Goal: Task Accomplishment & Management: Use online tool/utility

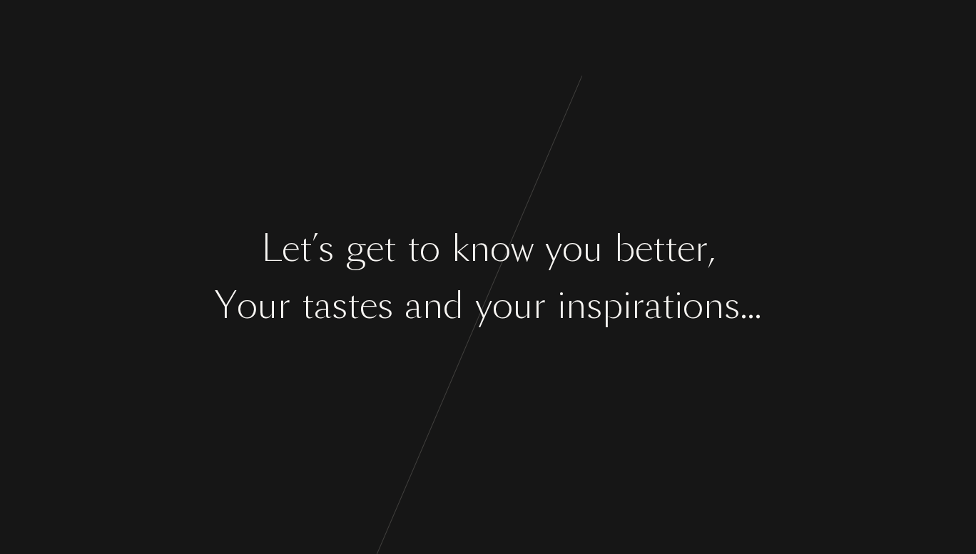
click at [460, 326] on div "d" at bounding box center [453, 305] width 21 height 53
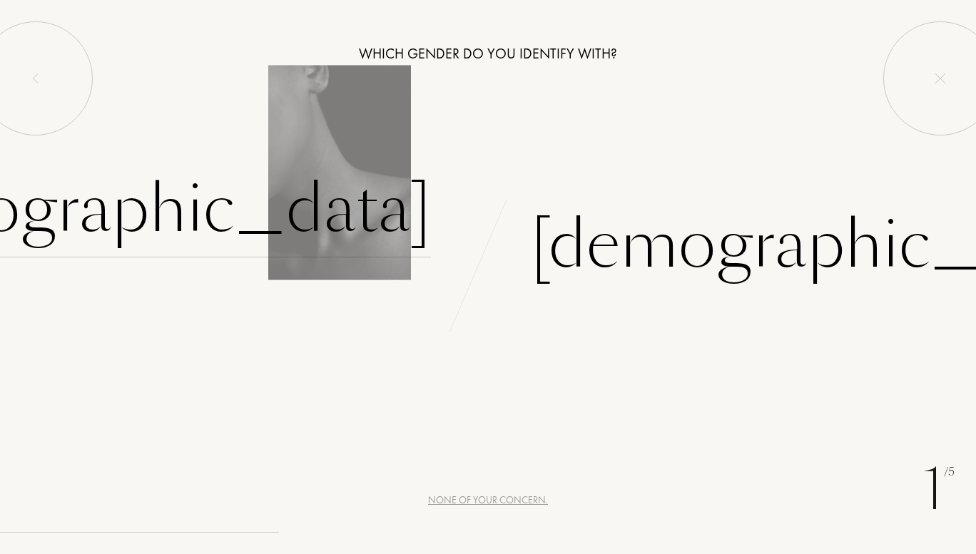
click at [365, 197] on div "Female" at bounding box center [133, 209] width 596 height 96
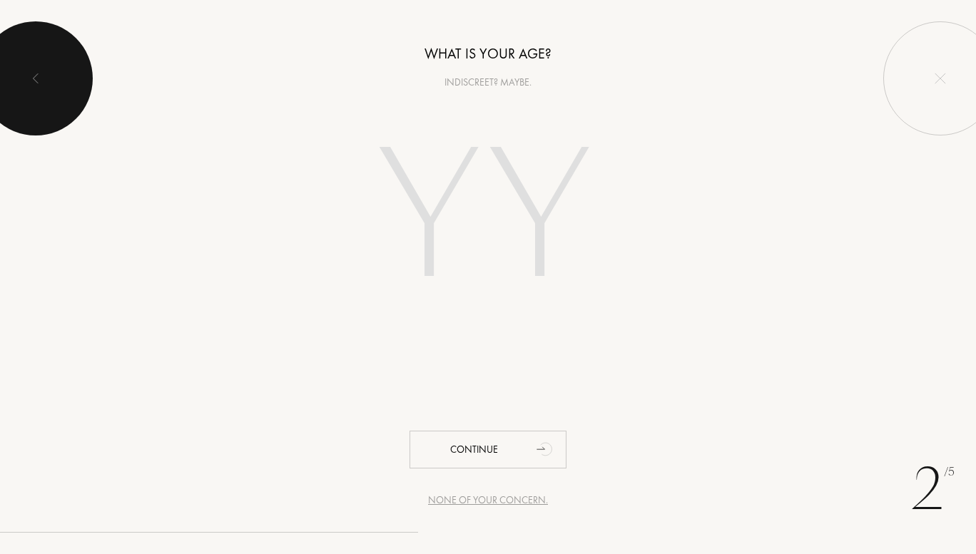
click at [53, 88] on div at bounding box center [36, 78] width 114 height 114
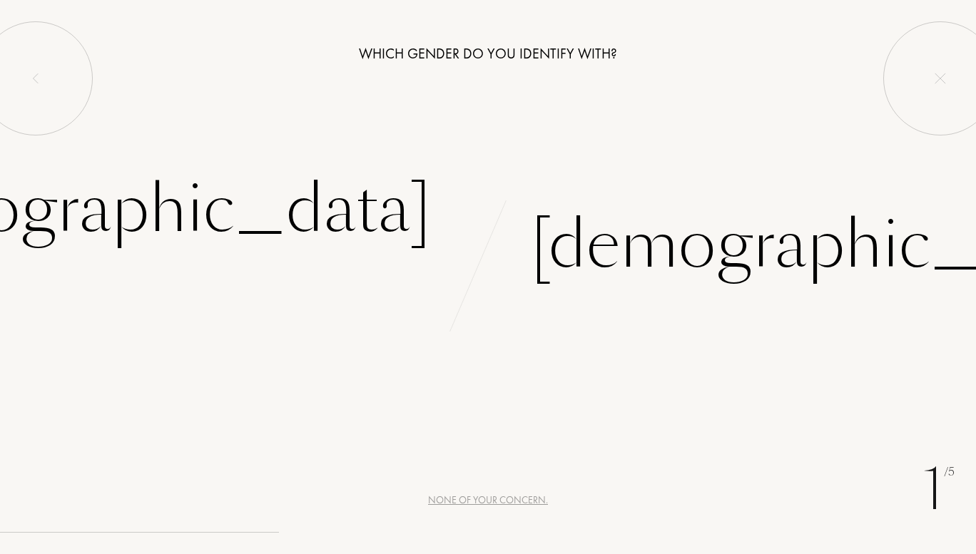
click at [493, 500] on div "None of your concern." at bounding box center [488, 500] width 120 height 15
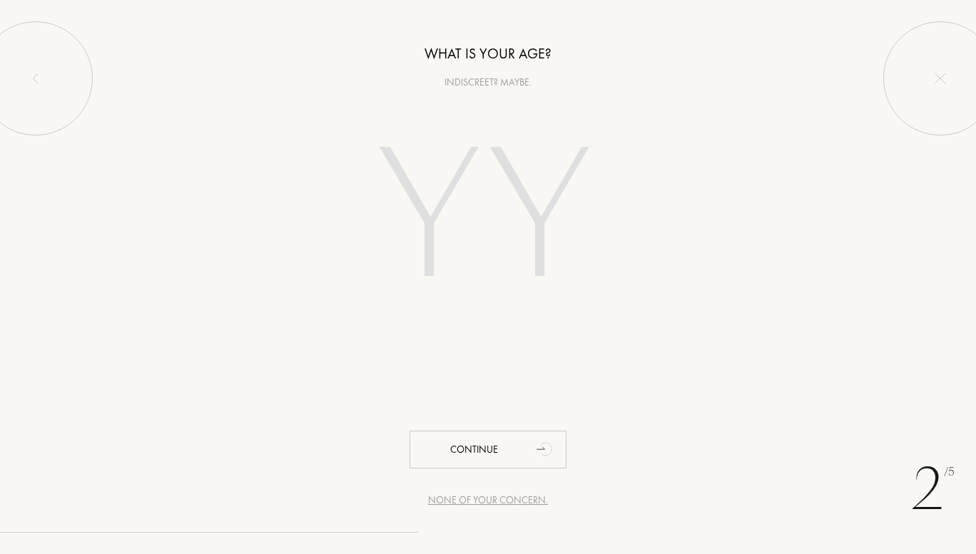
click at [493, 500] on div "None of your concern." at bounding box center [488, 500] width 120 height 15
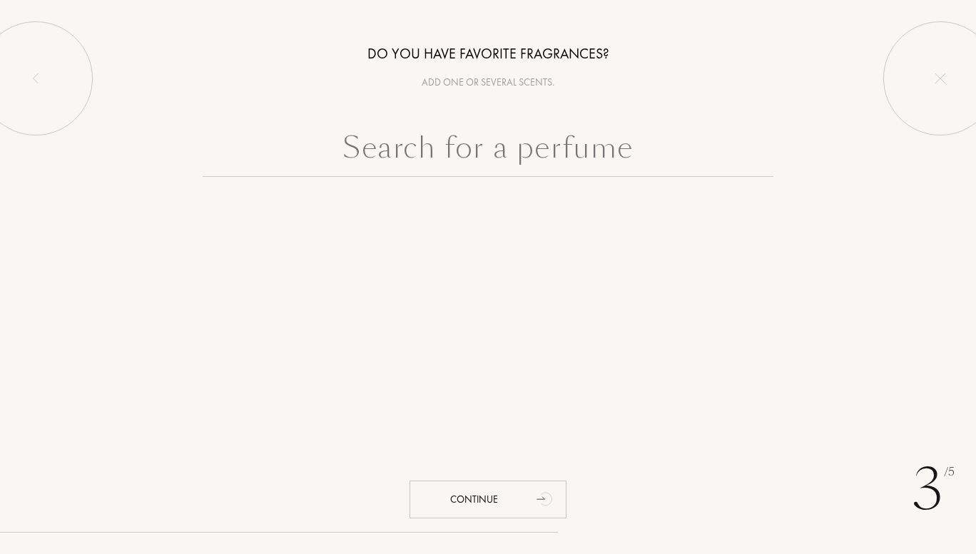
click at [497, 143] on input "text" at bounding box center [488, 151] width 571 height 51
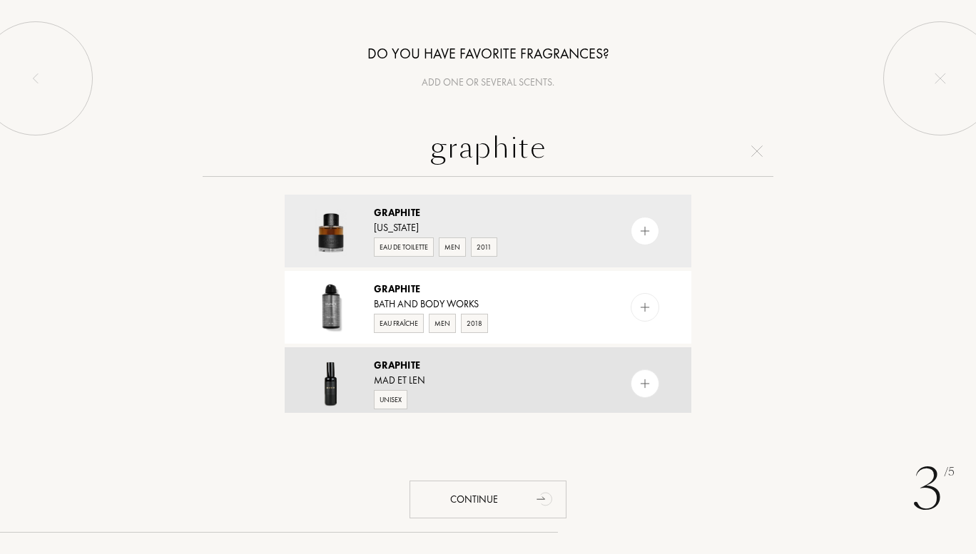
type input "graphite"
click at [645, 383] on img at bounding box center [645, 384] width 14 height 14
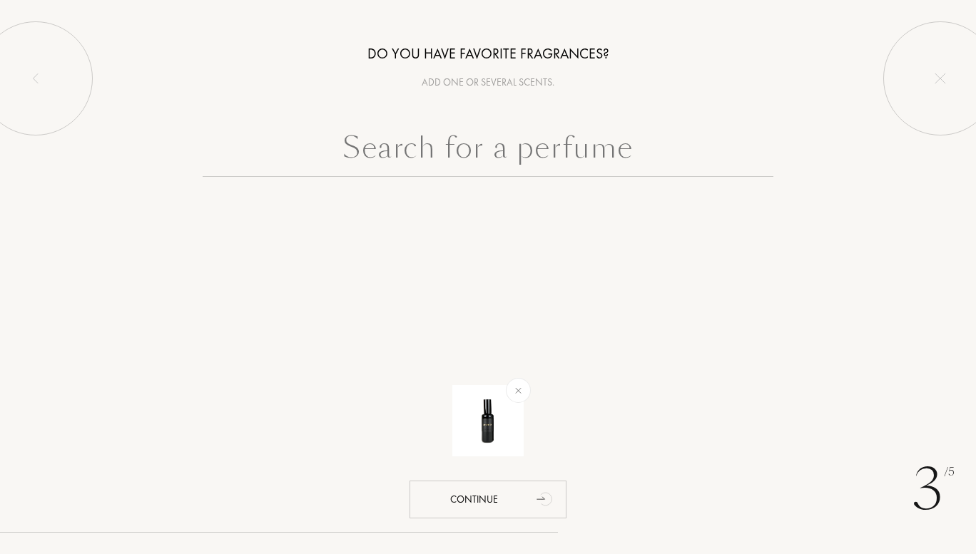
click at [496, 143] on input "text" at bounding box center [488, 151] width 571 height 51
type input "絵"
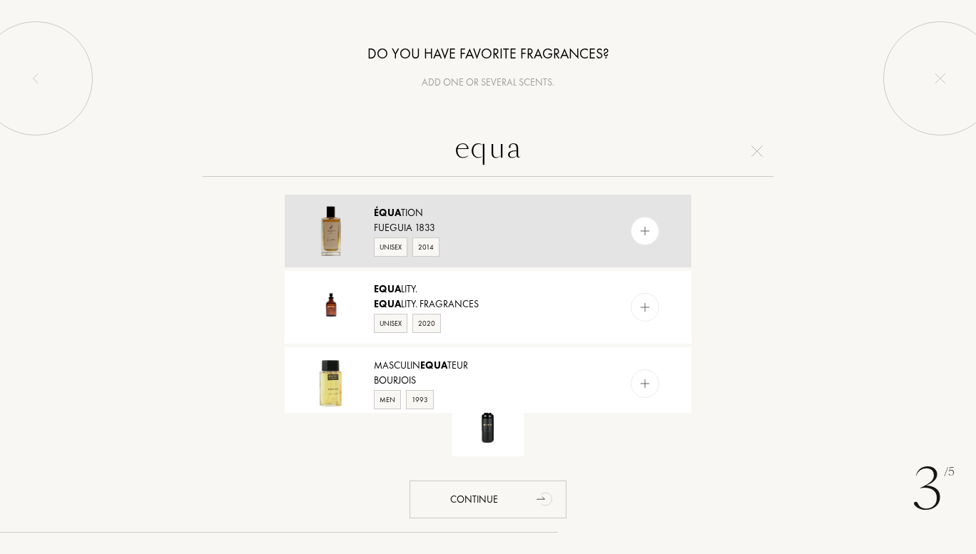
type input "equa"
click at [634, 227] on div at bounding box center [644, 231] width 29 height 29
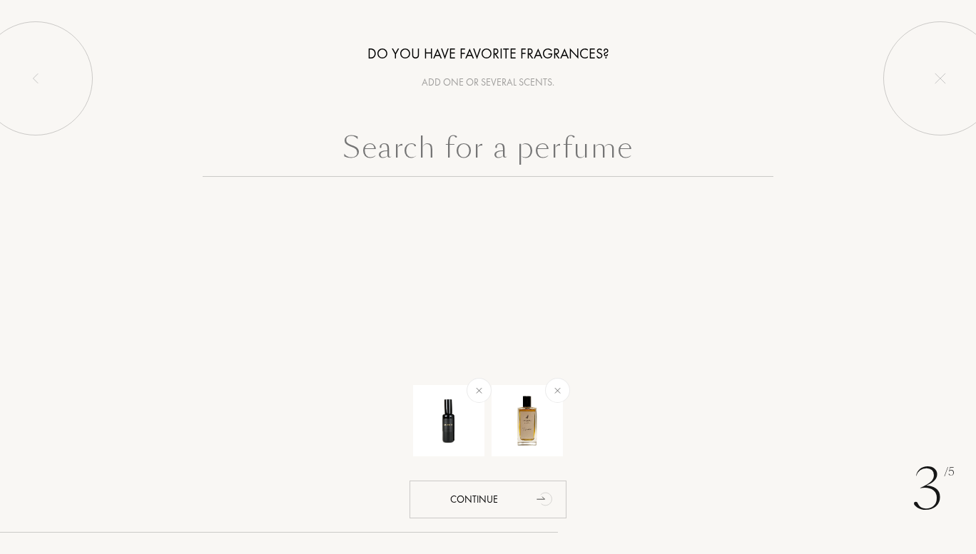
click at [598, 140] on input "text" at bounding box center [488, 151] width 571 height 51
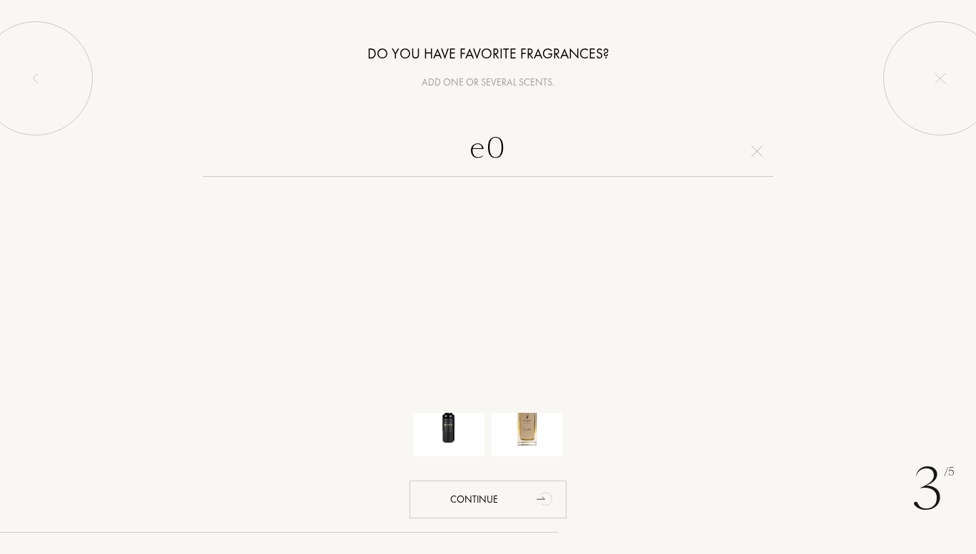
type input "e"
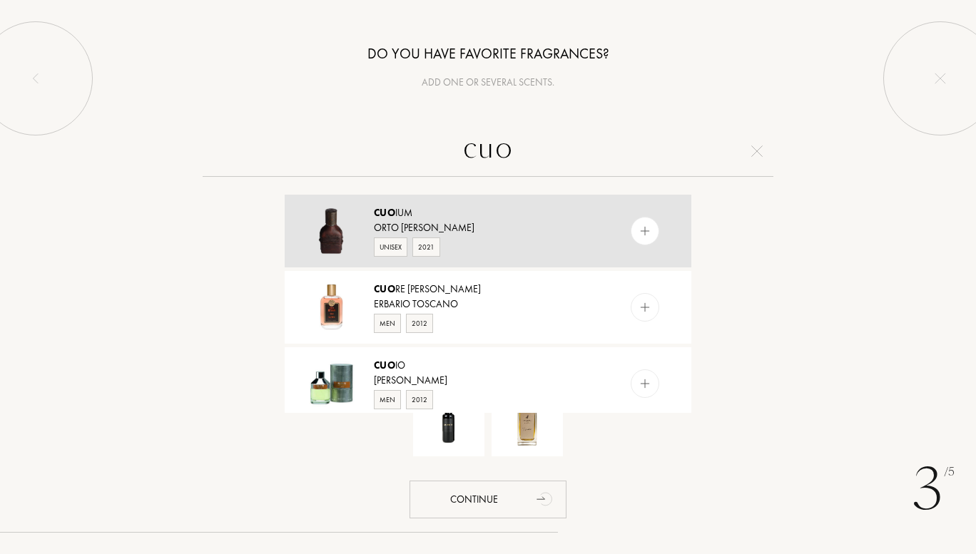
type input "cuo"
click at [646, 234] on img at bounding box center [645, 232] width 14 height 14
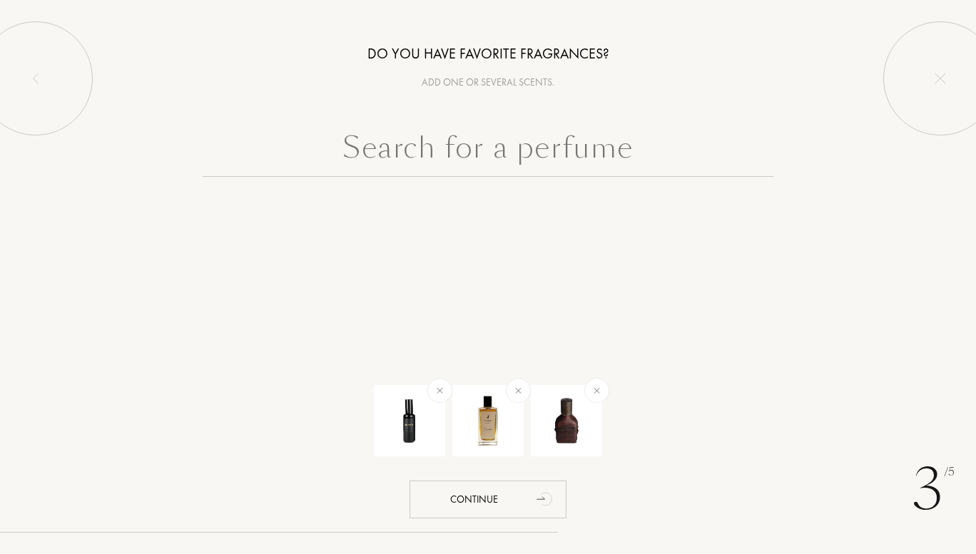
click at [642, 160] on input "text" at bounding box center [488, 151] width 571 height 51
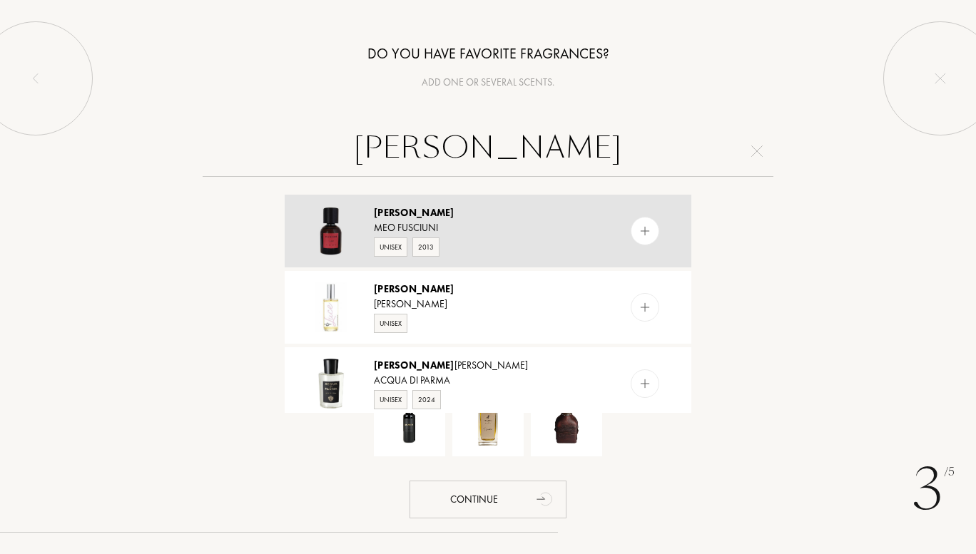
type input "luce"
click at [638, 230] on img at bounding box center [645, 232] width 14 height 14
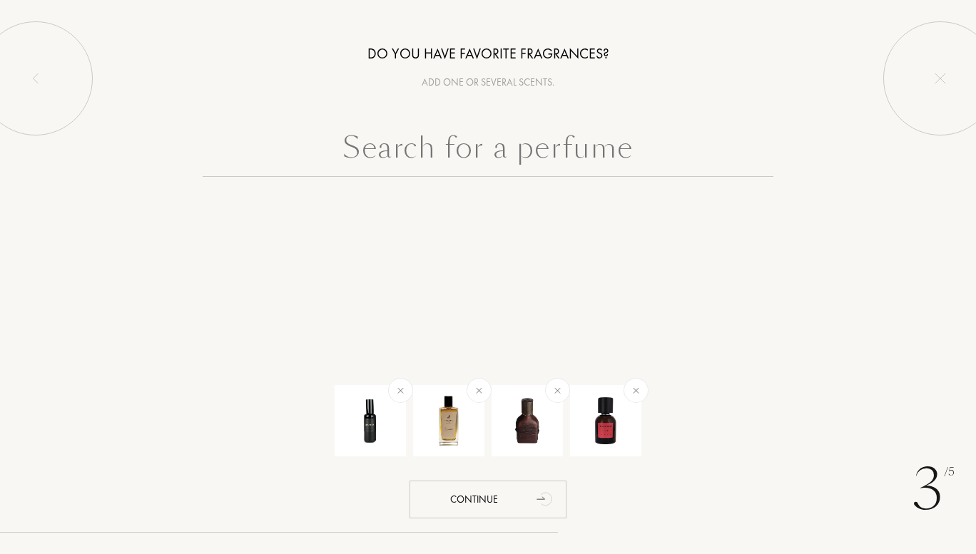
click at [508, 165] on input "text" at bounding box center [488, 151] width 571 height 51
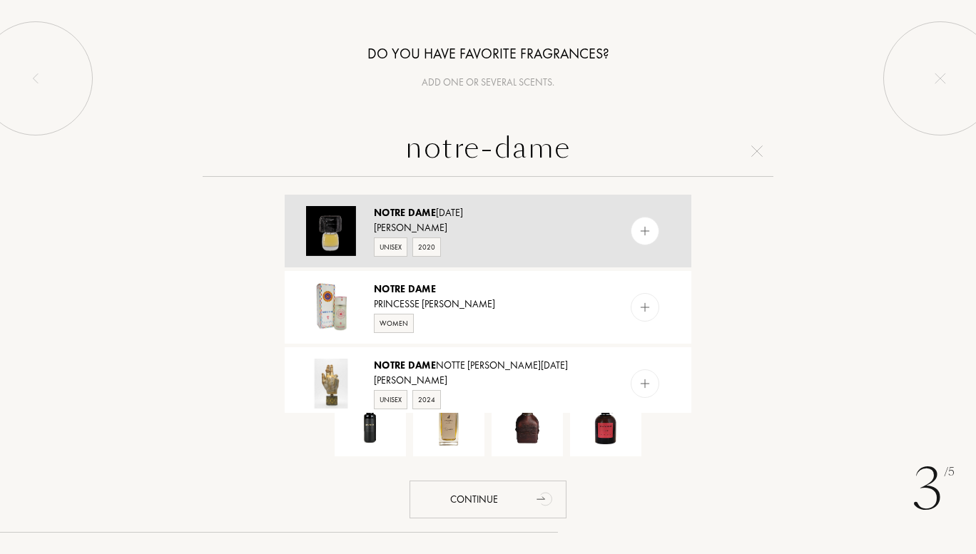
type input "notre-dame"
click at [638, 229] on img at bounding box center [645, 232] width 14 height 14
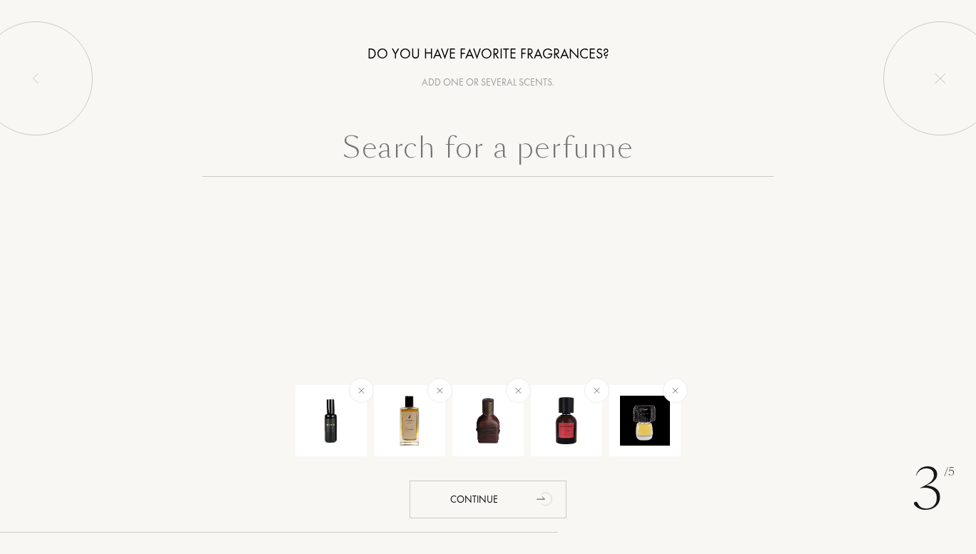
click at [619, 167] on input "text" at bounding box center [488, 151] width 571 height 51
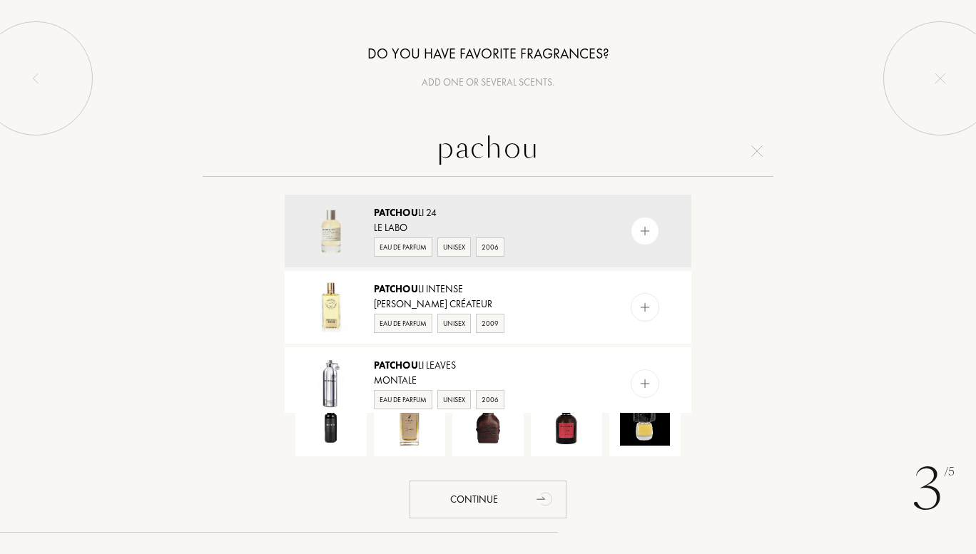
click at [470, 152] on input "pachou" at bounding box center [488, 151] width 571 height 51
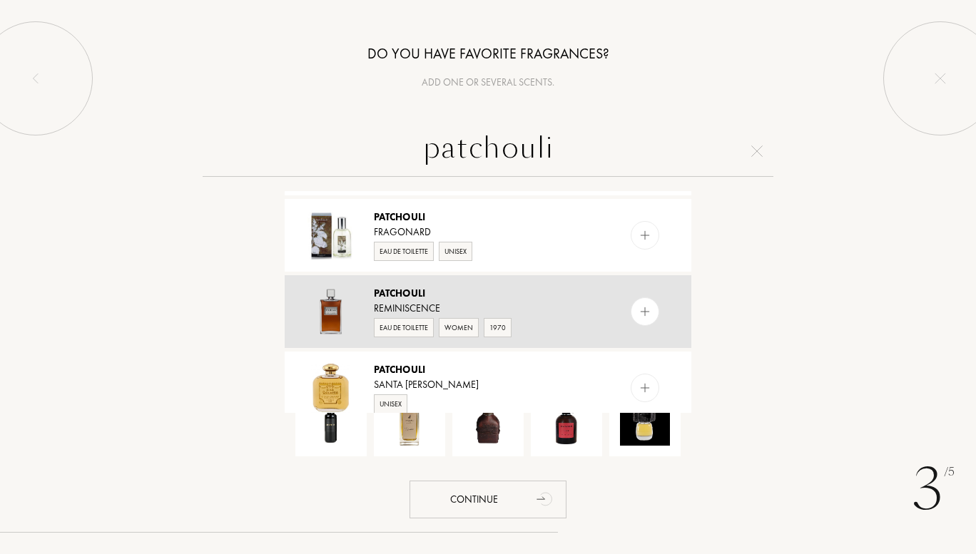
scroll to position [214, 0]
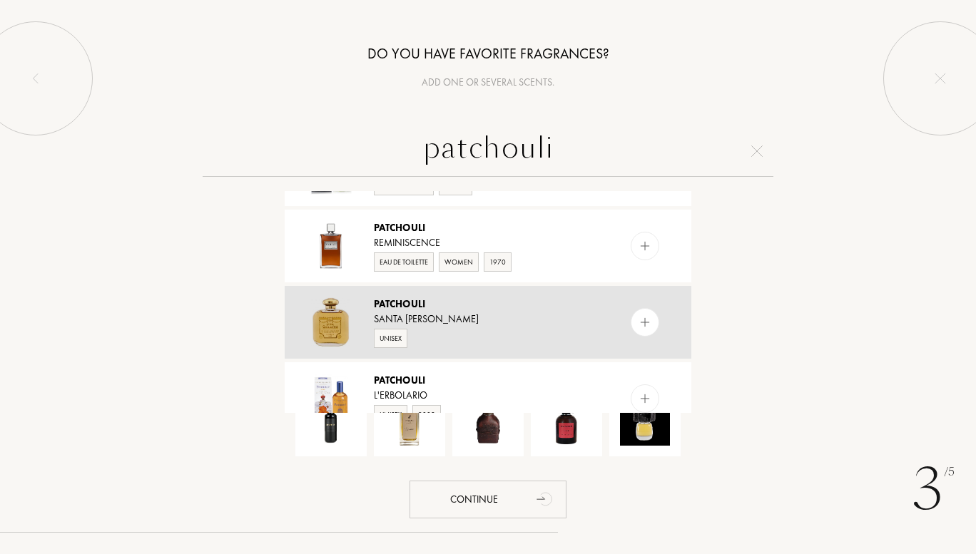
type input "patchouli"
click at [635, 319] on div at bounding box center [644, 322] width 29 height 29
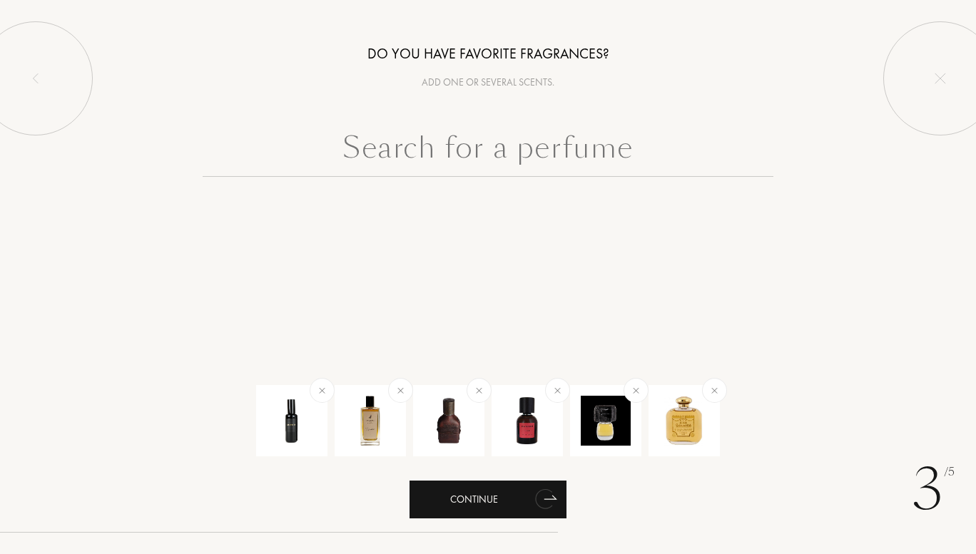
click at [489, 496] on div "Continue" at bounding box center [487, 500] width 157 height 38
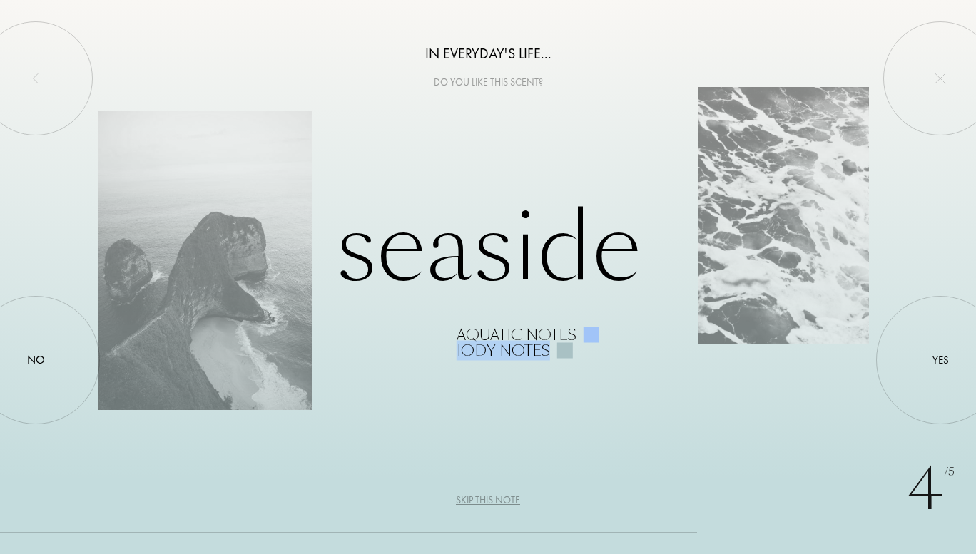
drag, startPoint x: 458, startPoint y: 349, endPoint x: 556, endPoint y: 354, distance: 97.8
click at [556, 354] on div "Iody notes" at bounding box center [666, 350] width 421 height 16
drag, startPoint x: 458, startPoint y: 332, endPoint x: 516, endPoint y: 332, distance: 58.5
click at [516, 332] on div "Aquatic notes" at bounding box center [516, 335] width 120 height 16
click at [593, 384] on div "4 /5 In everyday's life... Do you like this scent? Seaside Aquatic notes Iody n…" at bounding box center [488, 277] width 976 height 554
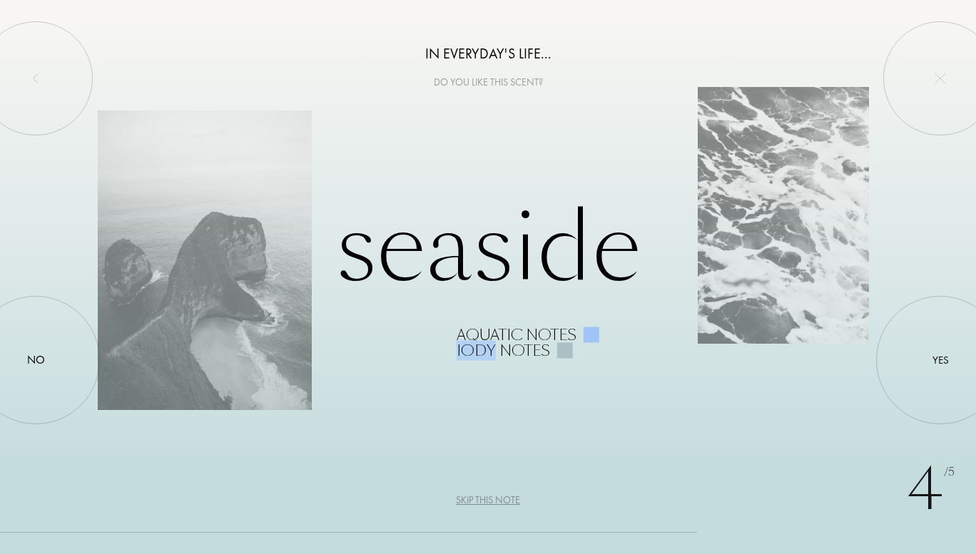
drag, startPoint x: 458, startPoint y: 352, endPoint x: 490, endPoint y: 353, distance: 32.1
click at [490, 353] on div "Iody notes" at bounding box center [502, 350] width 93 height 16
click at [562, 356] on div at bounding box center [565, 350] width 16 height 16
click at [581, 275] on div "Seaside Aquatic notes Iody notes" at bounding box center [488, 277] width 780 height 162
click at [587, 336] on div at bounding box center [591, 335] width 16 height 16
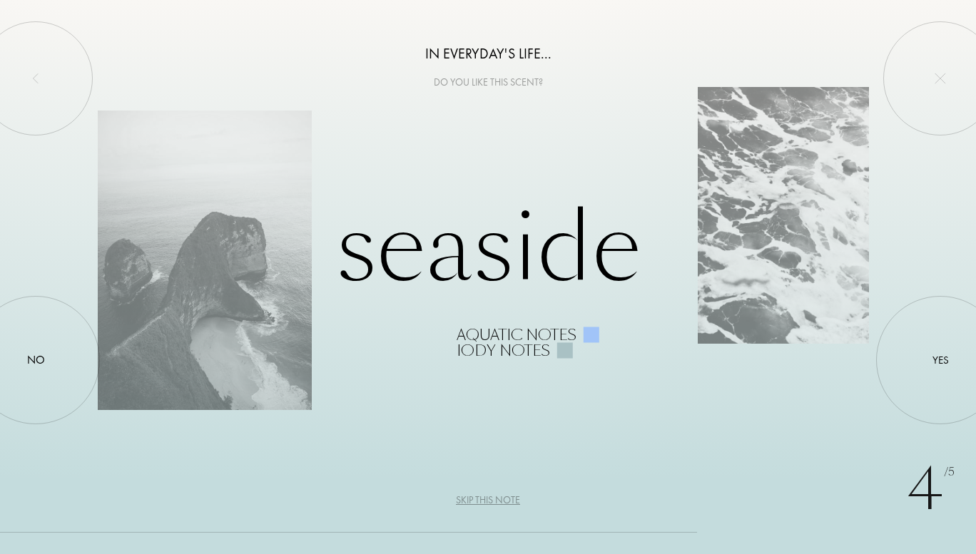
click at [712, 213] on div "Seaside Aquatic notes Iody notes" at bounding box center [488, 277] width 780 height 162
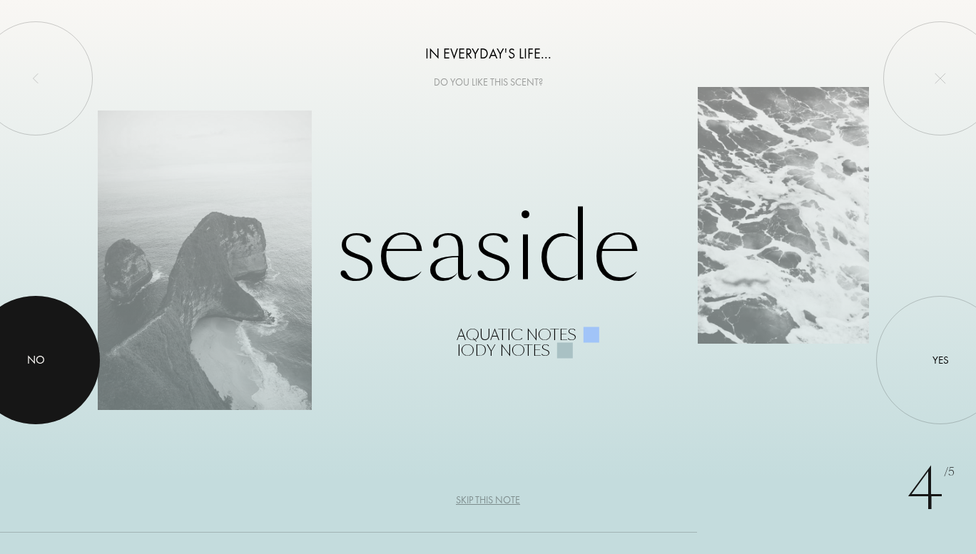
click at [17, 318] on div at bounding box center [35, 360] width 128 height 128
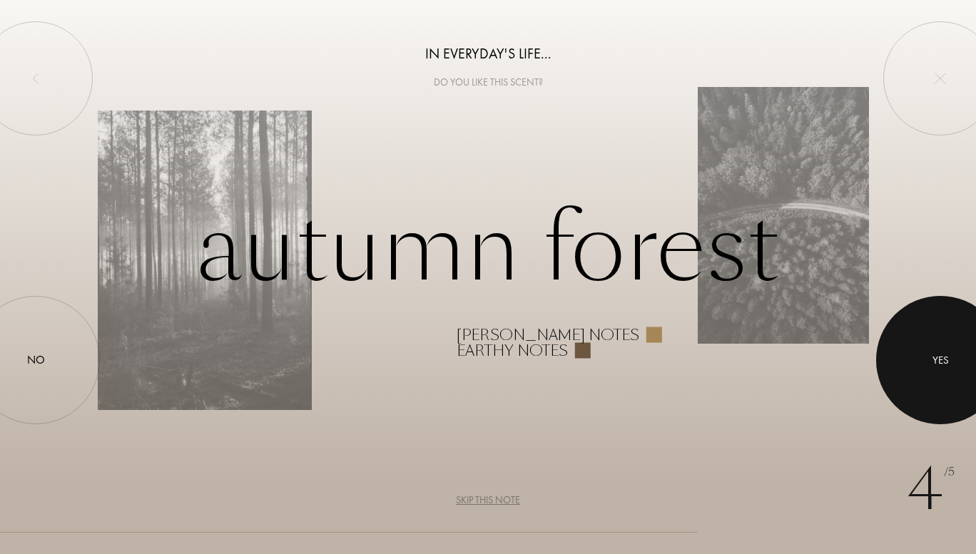
click at [936, 376] on div at bounding box center [940, 360] width 128 height 128
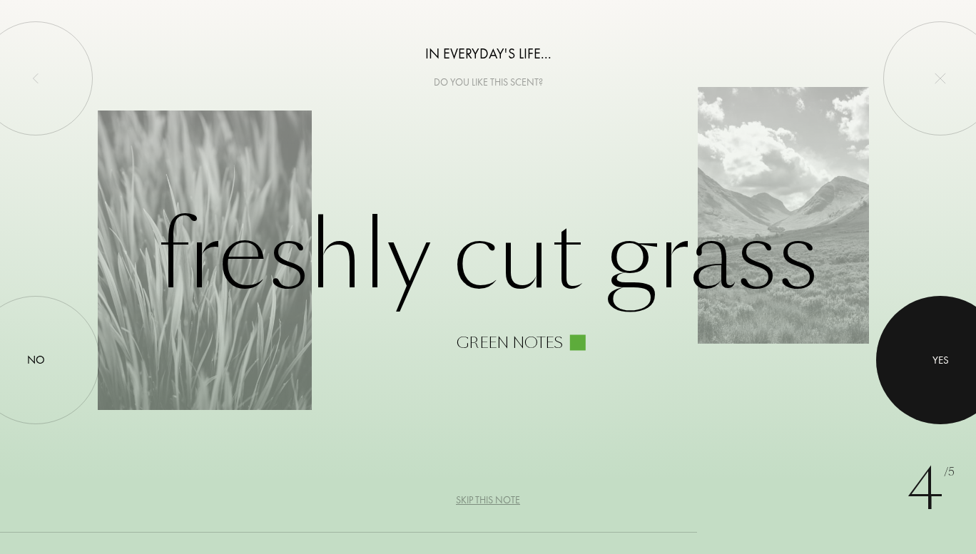
click at [936, 376] on div at bounding box center [940, 360] width 128 height 128
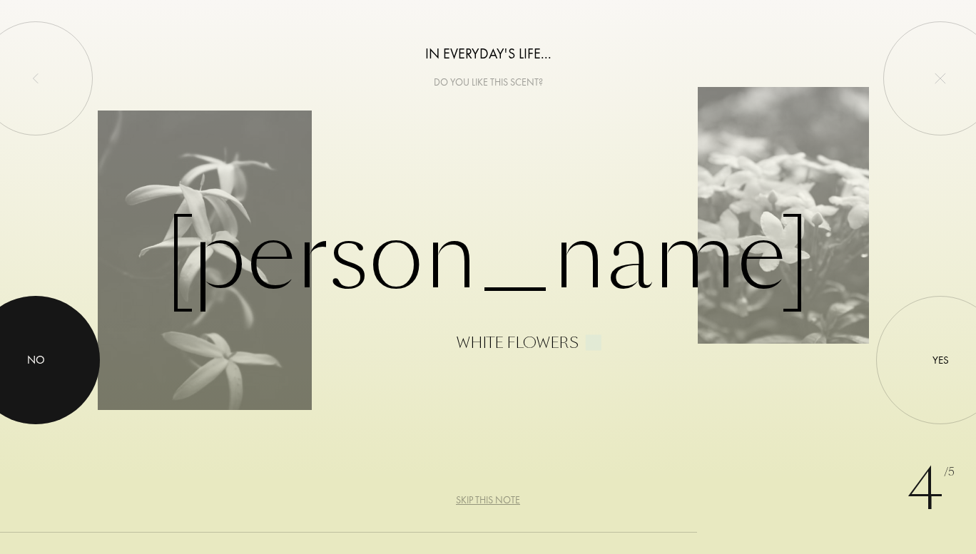
click at [29, 330] on div at bounding box center [35, 360] width 128 height 128
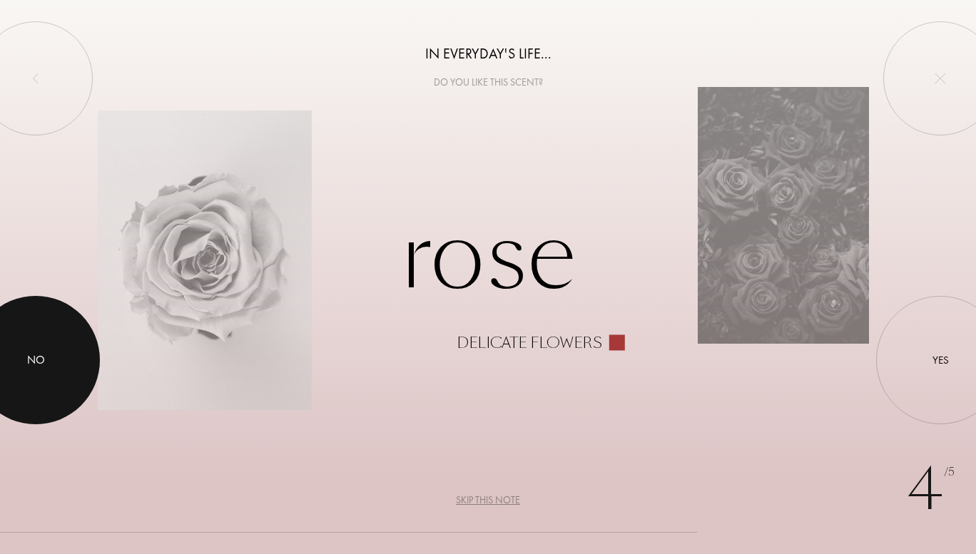
click at [29, 330] on div at bounding box center [35, 360] width 128 height 128
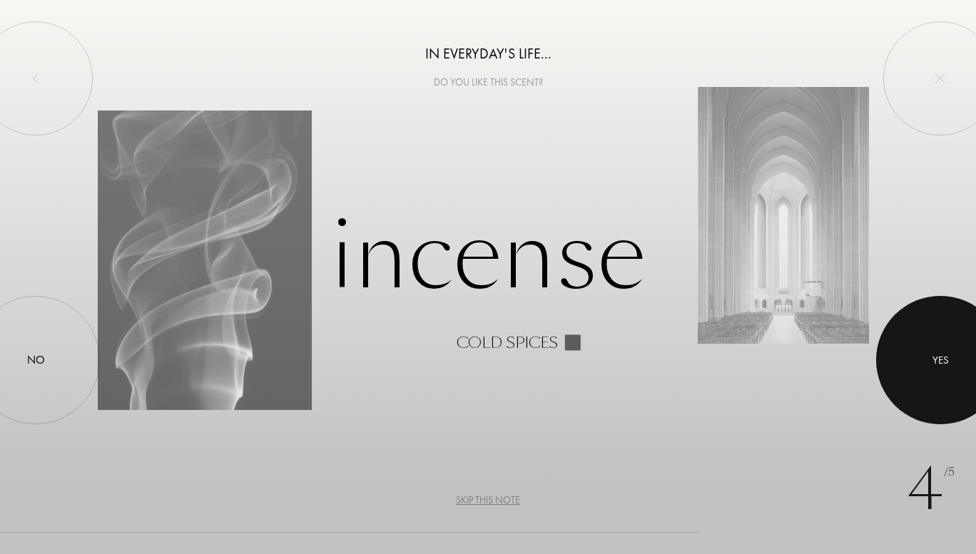
click at [921, 345] on div at bounding box center [940, 360] width 128 height 128
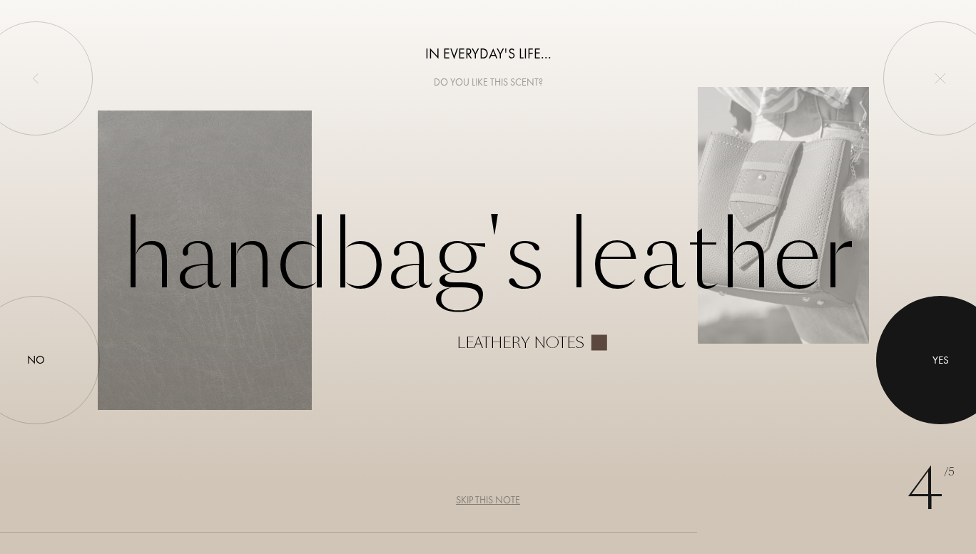
click at [972, 337] on div at bounding box center [940, 360] width 128 height 128
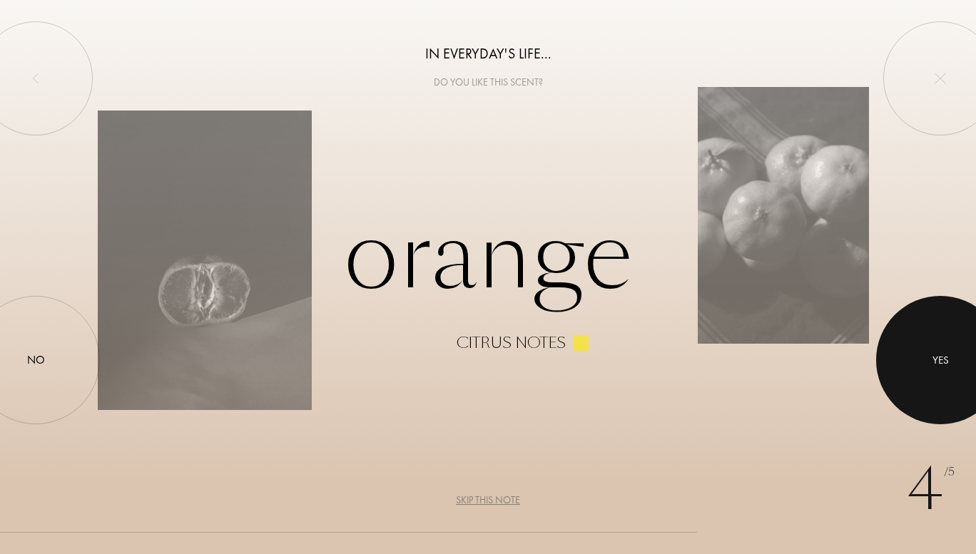
click at [975, 333] on div at bounding box center [940, 360] width 128 height 128
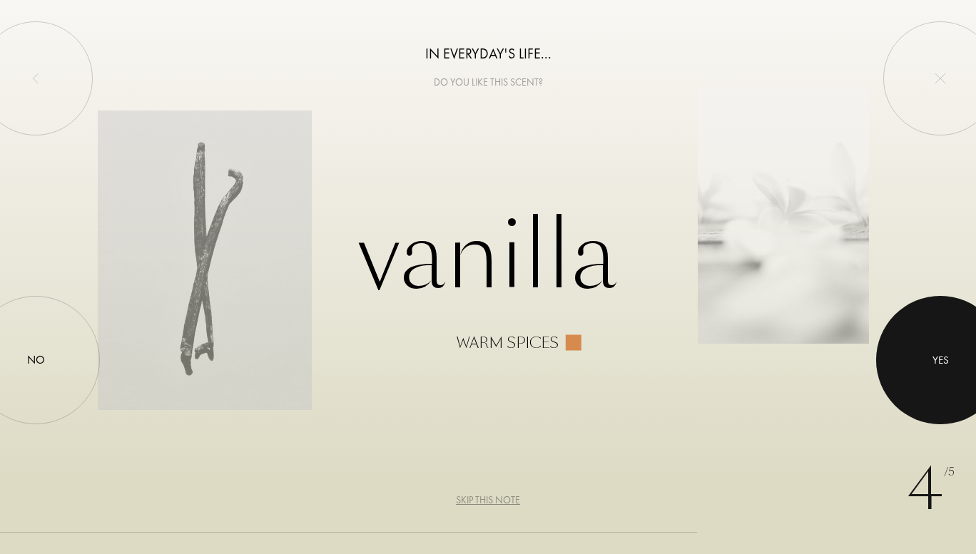
click at [975, 379] on div at bounding box center [940, 360] width 128 height 128
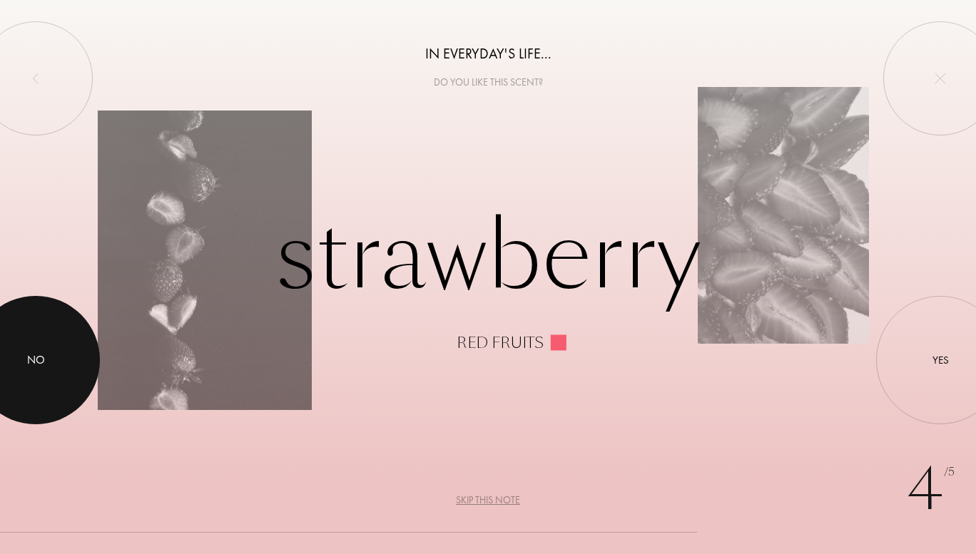
click at [58, 336] on div at bounding box center [35, 360] width 128 height 128
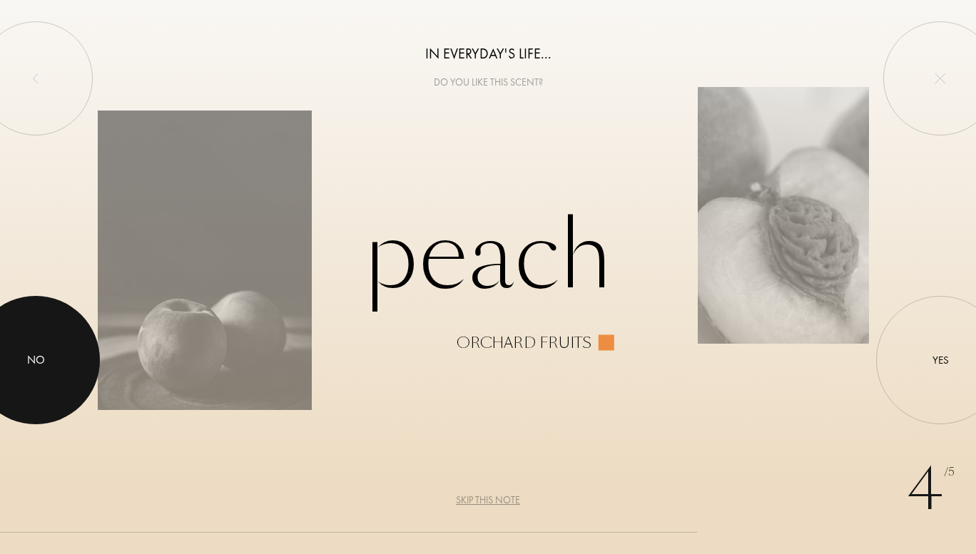
click at [63, 338] on div at bounding box center [35, 360] width 128 height 128
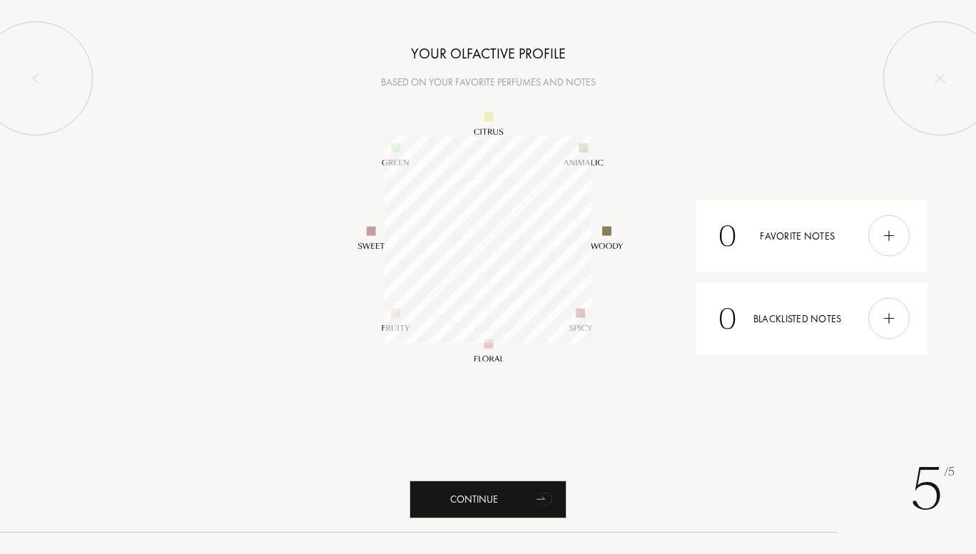
scroll to position [207, 207]
click at [877, 235] on div at bounding box center [888, 235] width 41 height 41
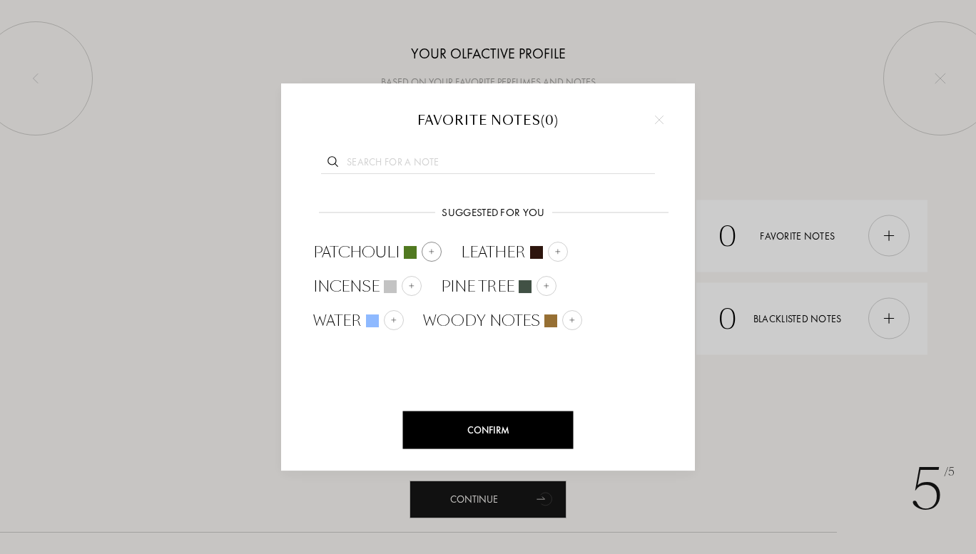
click at [431, 247] on div at bounding box center [431, 252] width 20 height 20
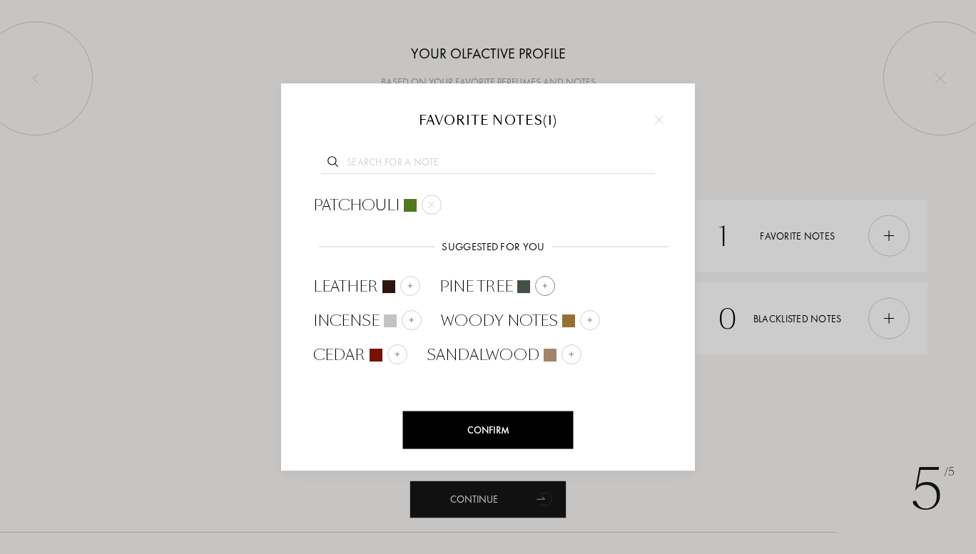
click at [546, 283] on img at bounding box center [544, 285] width 7 height 7
click at [408, 282] on img at bounding box center [410, 285] width 7 height 7
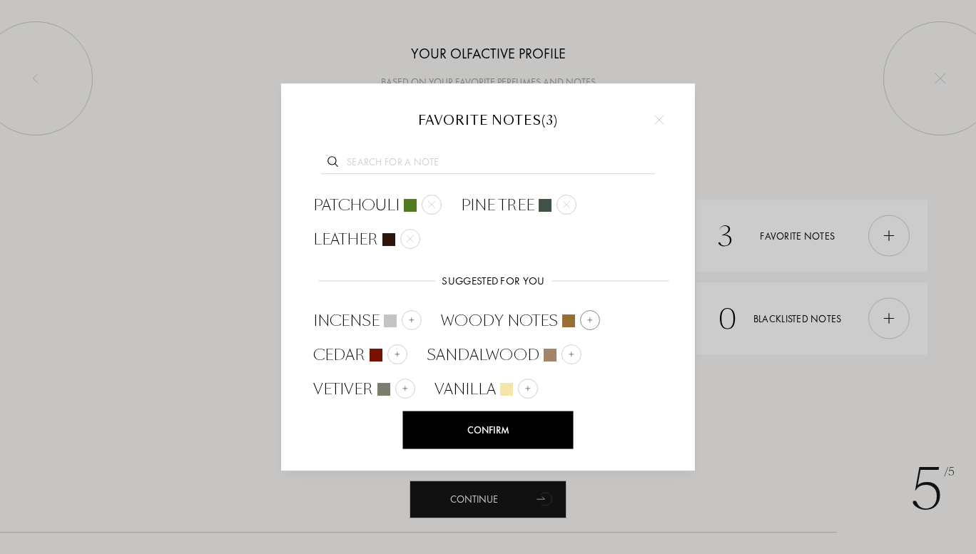
click at [583, 318] on div at bounding box center [590, 320] width 20 height 20
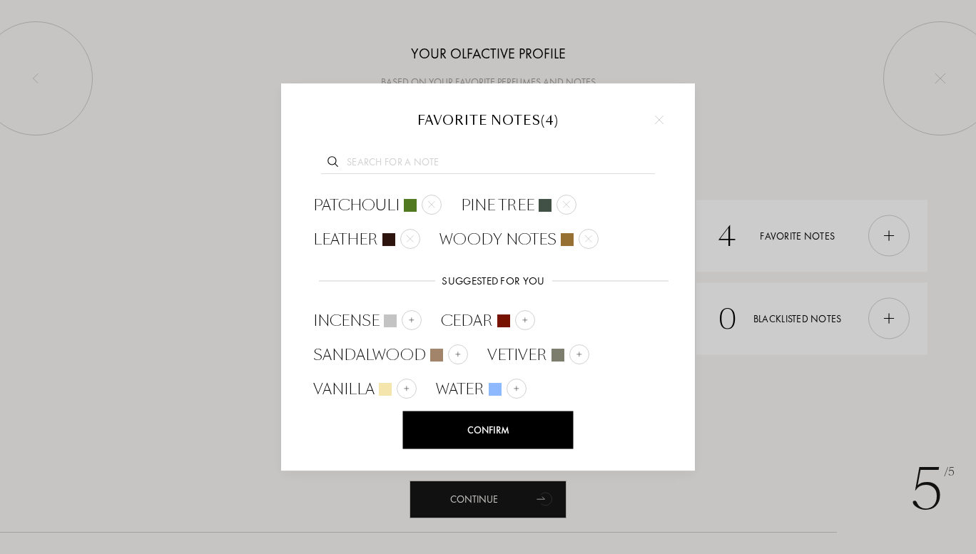
click at [492, 162] on input "text" at bounding box center [488, 164] width 334 height 19
click at [470, 425] on div "Confirm" at bounding box center [488, 431] width 170 height 38
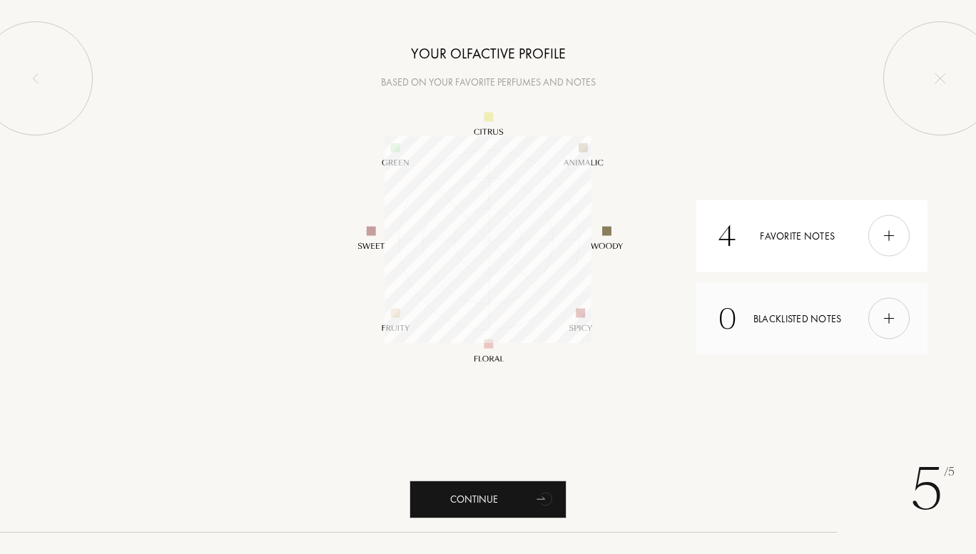
click at [874, 320] on div at bounding box center [888, 318] width 41 height 41
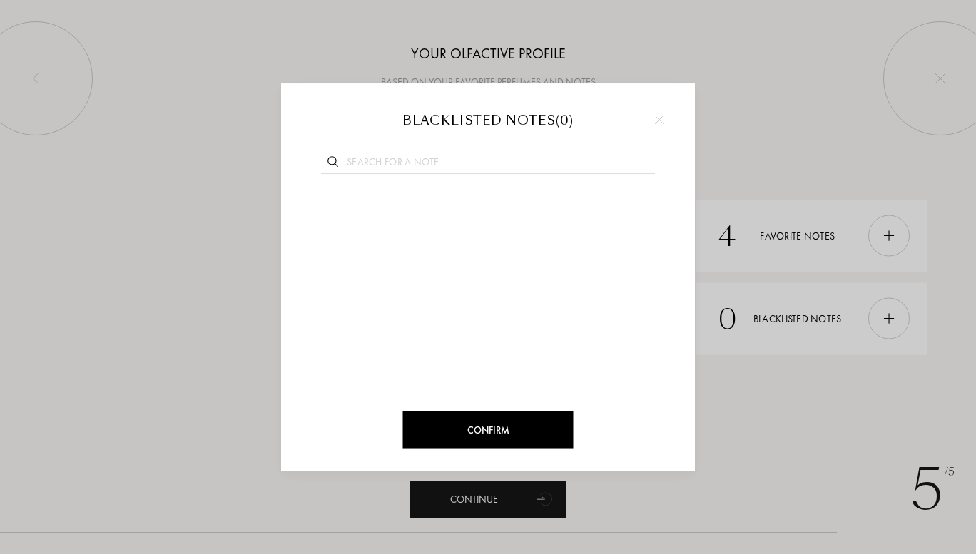
click at [377, 160] on input "text" at bounding box center [488, 164] width 334 height 19
type input "ぐ"
type input "gurma"
click at [460, 206] on div at bounding box center [466, 205] width 20 height 20
click at [519, 421] on div "Confirm" at bounding box center [488, 431] width 170 height 38
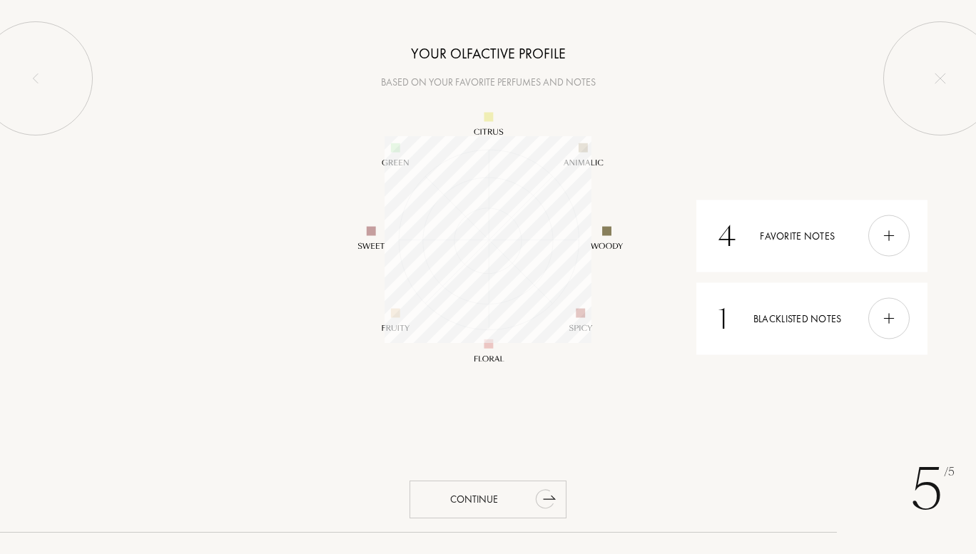
click at [503, 508] on div "Continue" at bounding box center [487, 500] width 157 height 38
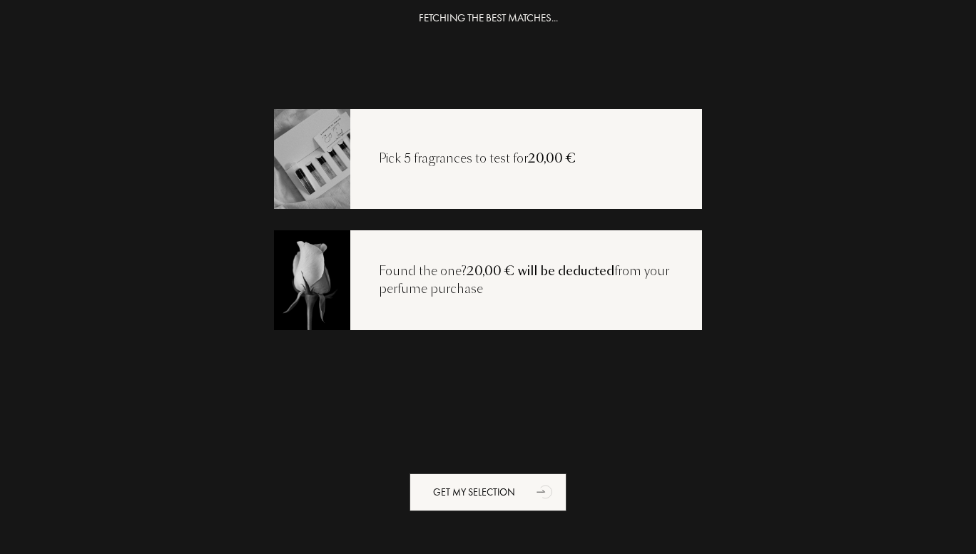
scroll to position [29, 0]
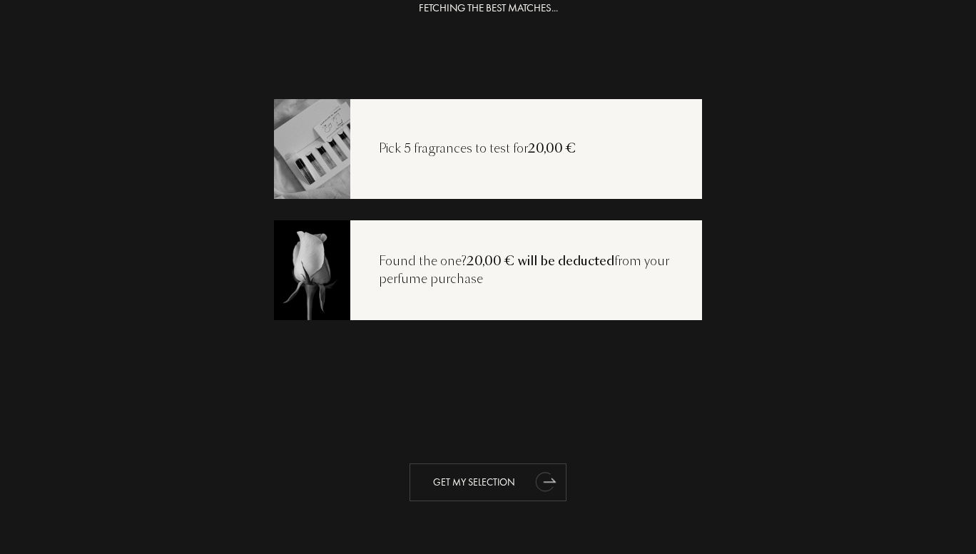
click at [504, 487] on div "Get my selection" at bounding box center [487, 483] width 157 height 38
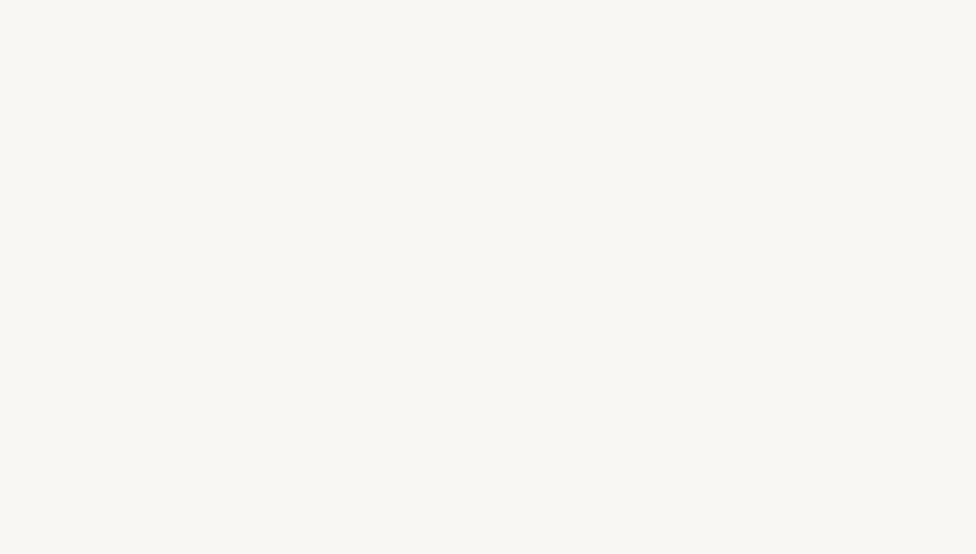
select select "JP"
